Goal: Task Accomplishment & Management: Manage account settings

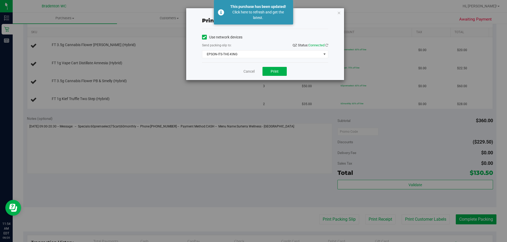
click at [340, 10] on icon "button" at bounding box center [339, 12] width 4 height 6
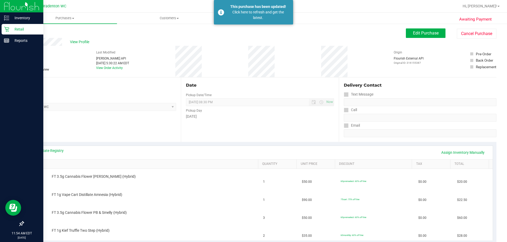
click at [16, 9] on img at bounding box center [21, 6] width 35 height 12
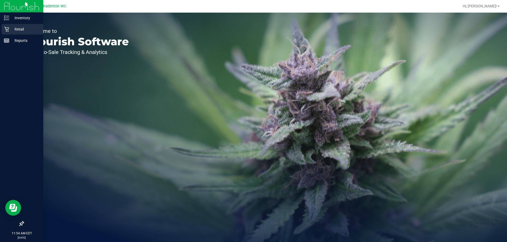
click at [17, 28] on p "Retail" at bounding box center [25, 29] width 32 height 6
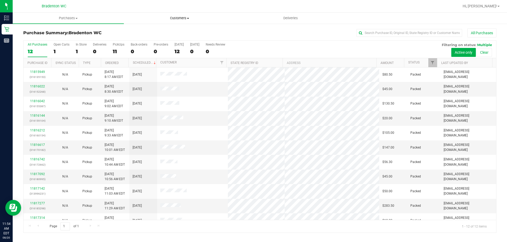
click at [175, 19] on span "Customers" at bounding box center [179, 18] width 111 height 5
click at [488, 5] on span "Hi, [PERSON_NAME]!" at bounding box center [479, 6] width 34 height 4
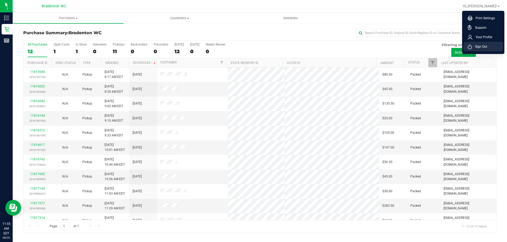
click at [483, 47] on span "Sign Out" at bounding box center [478, 46] width 15 height 5
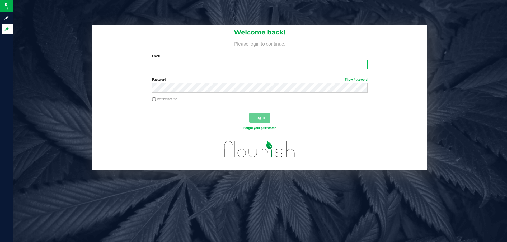
click at [248, 63] on input "Email" at bounding box center [259, 64] width 215 height 9
type input "[EMAIL_ADDRESS][DOMAIN_NAME]"
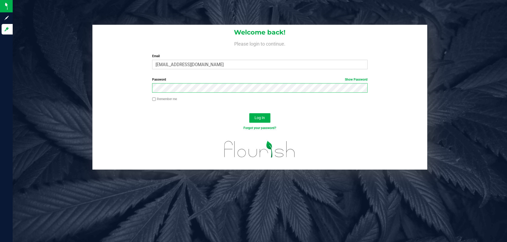
click at [249, 113] on button "Log In" at bounding box center [259, 117] width 21 height 9
